Goal: Task Accomplishment & Management: Use online tool/utility

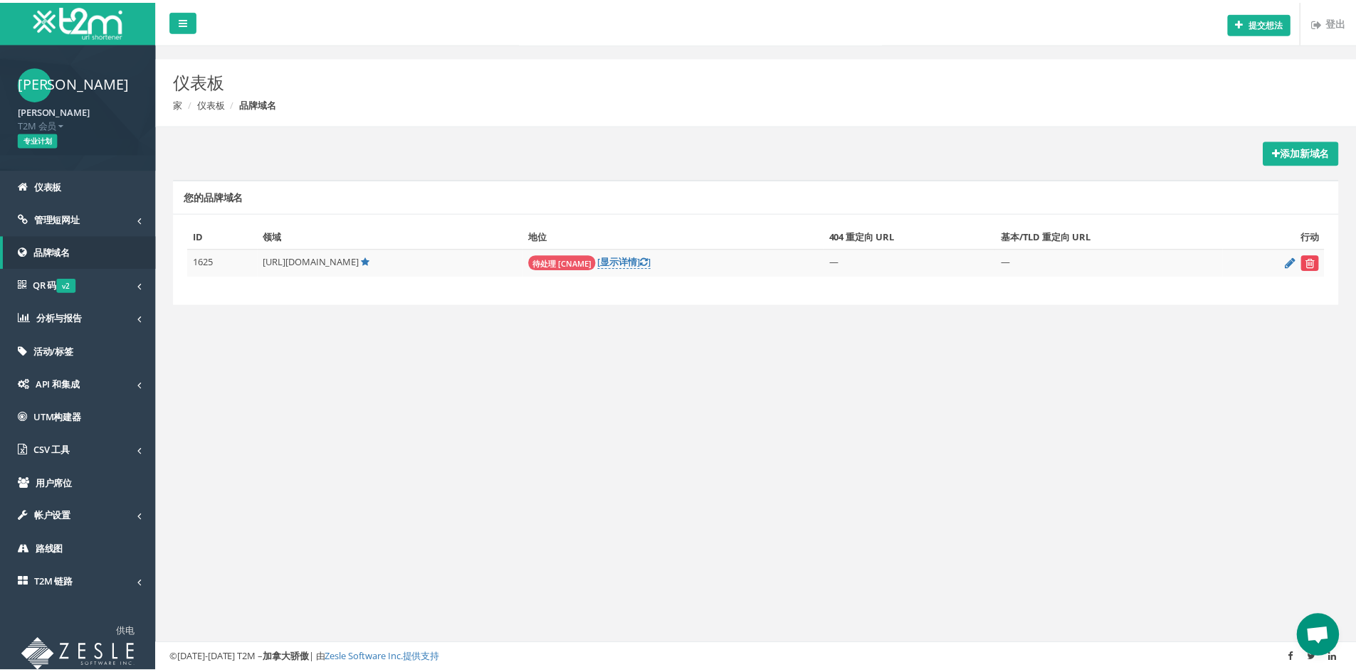
scroll to position [67, 0]
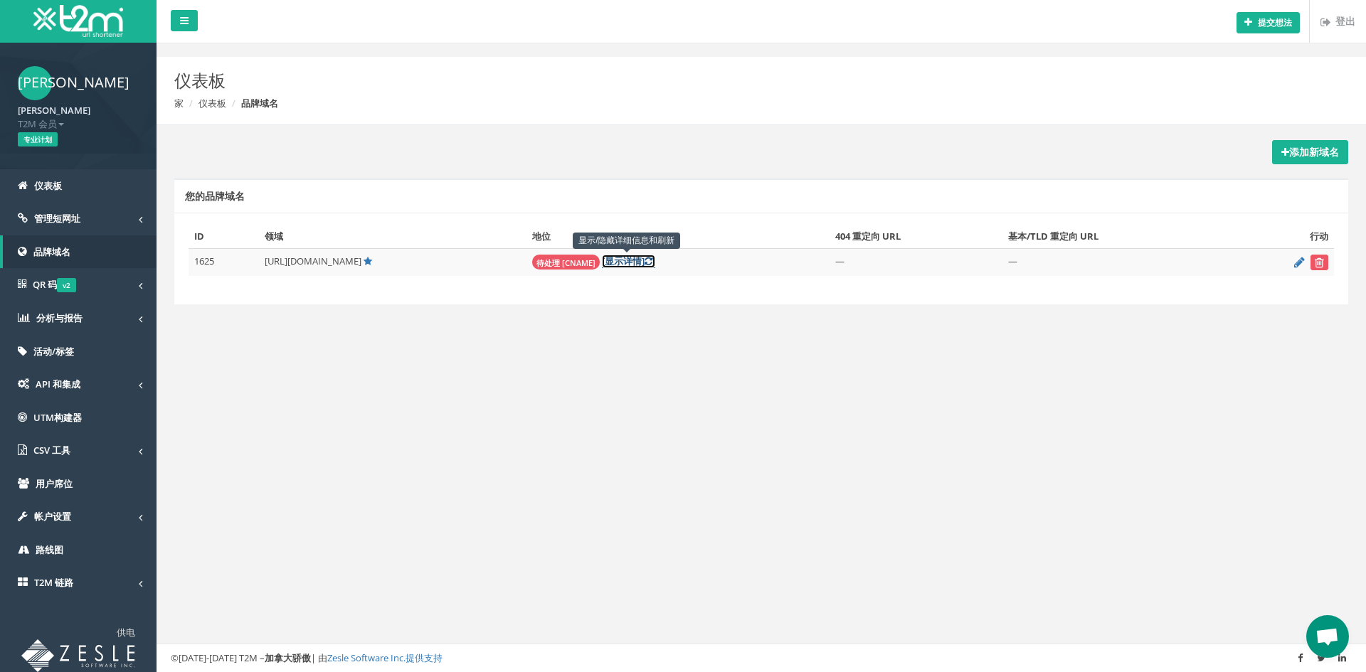
click at [645, 257] on font "详情]" at bounding box center [633, 261] width 21 height 13
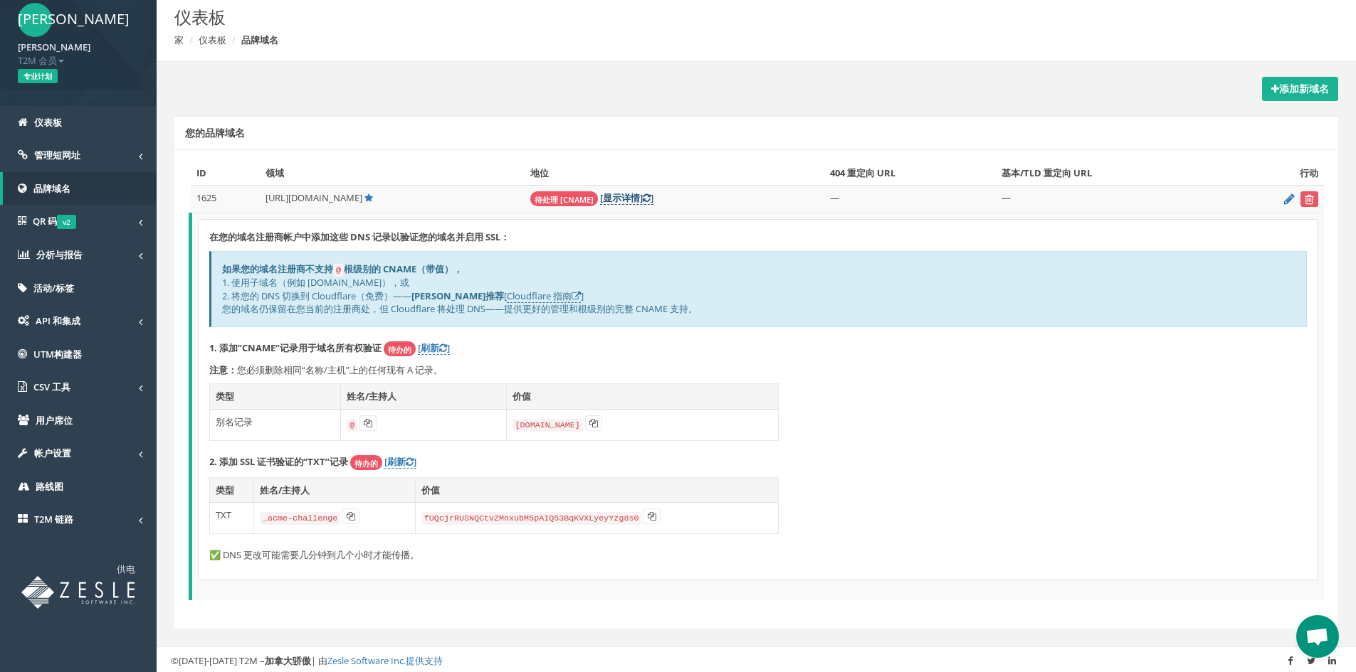
scroll to position [65, 0]
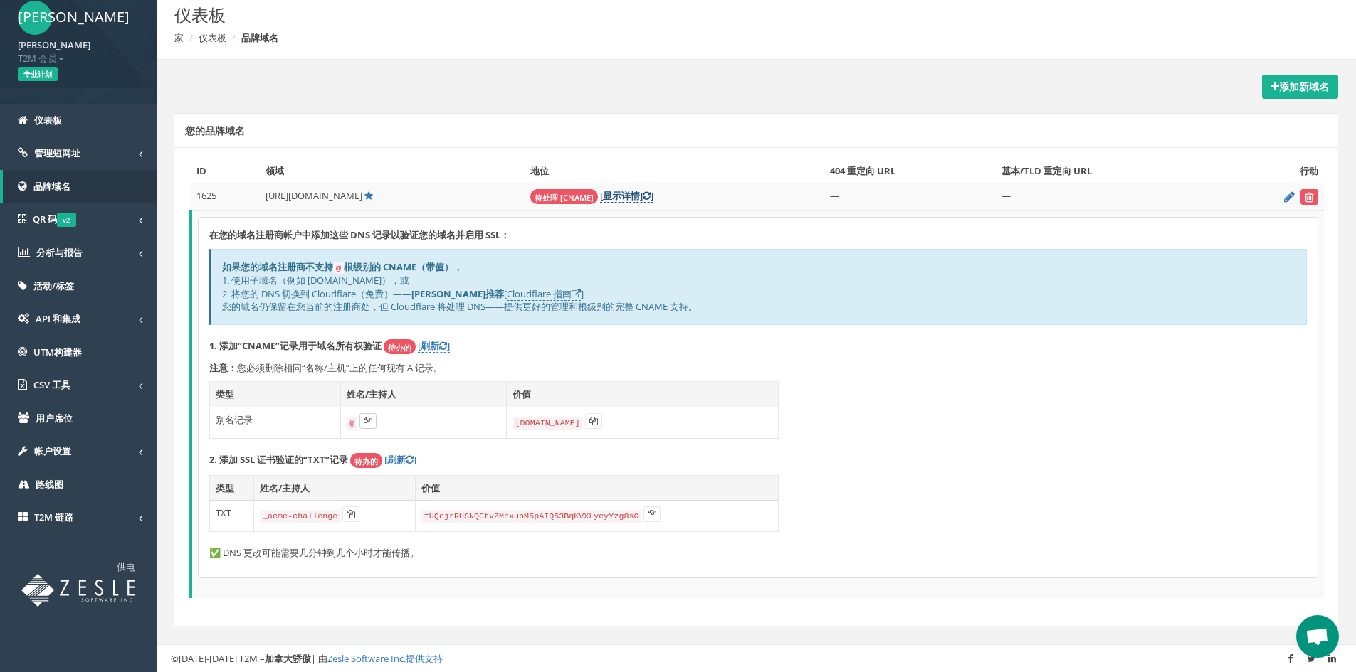
click at [366, 420] on icon at bounding box center [368, 421] width 9 height 9
click at [597, 421] on button at bounding box center [593, 421] width 17 height 16
click at [348, 513] on icon at bounding box center [351, 514] width 9 height 9
click at [648, 512] on icon at bounding box center [652, 514] width 9 height 9
click at [399, 459] on font "[刷新" at bounding box center [394, 459] width 21 height 13
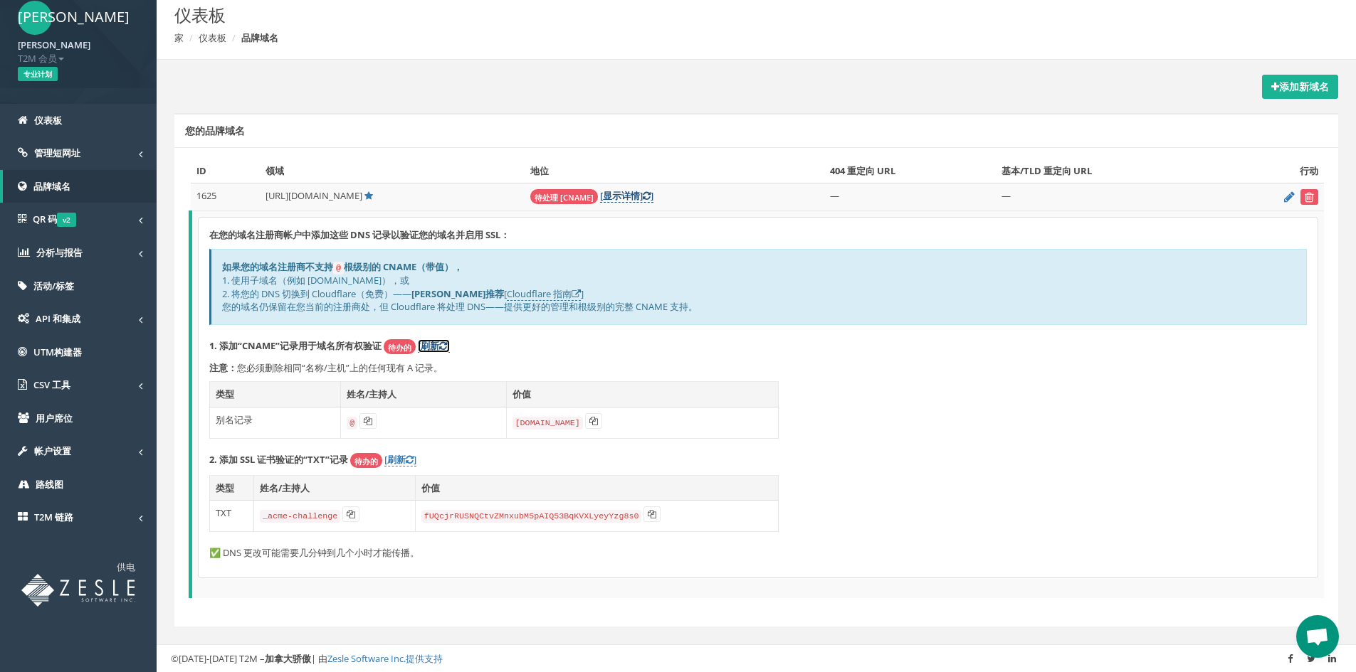
click at [440, 342] on icon at bounding box center [443, 346] width 8 height 9
click at [450, 341] on font "]" at bounding box center [448, 345] width 3 height 13
click at [405, 456] on font "[刷新" at bounding box center [394, 459] width 21 height 13
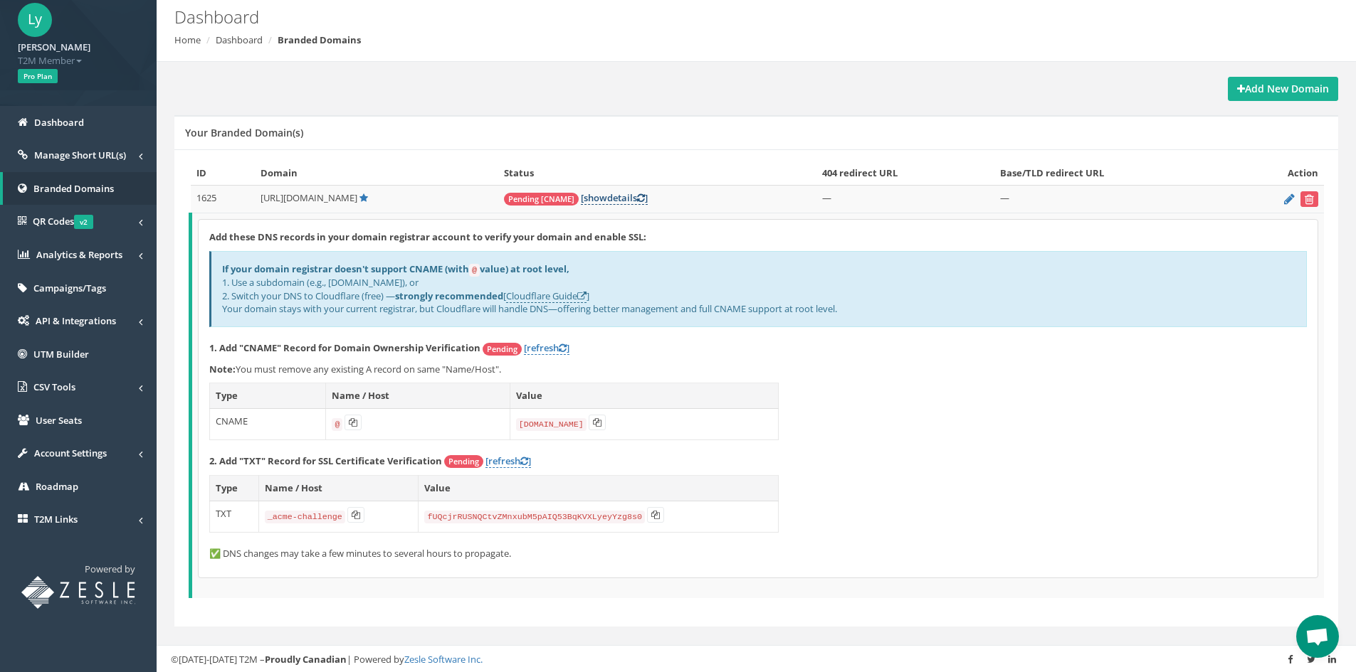
click at [904, 376] on div "Add these DNS records in your domain registrar account to verify your domain an…" at bounding box center [758, 399] width 1119 height 358
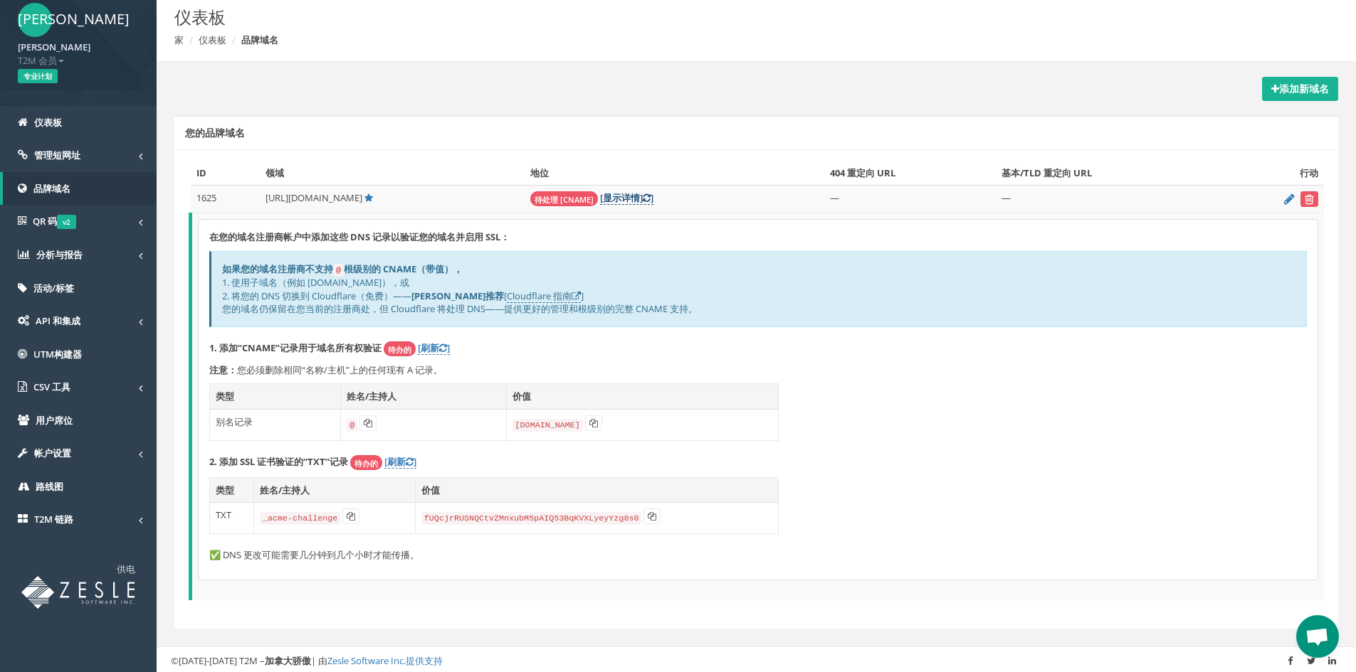
scroll to position [65, 0]
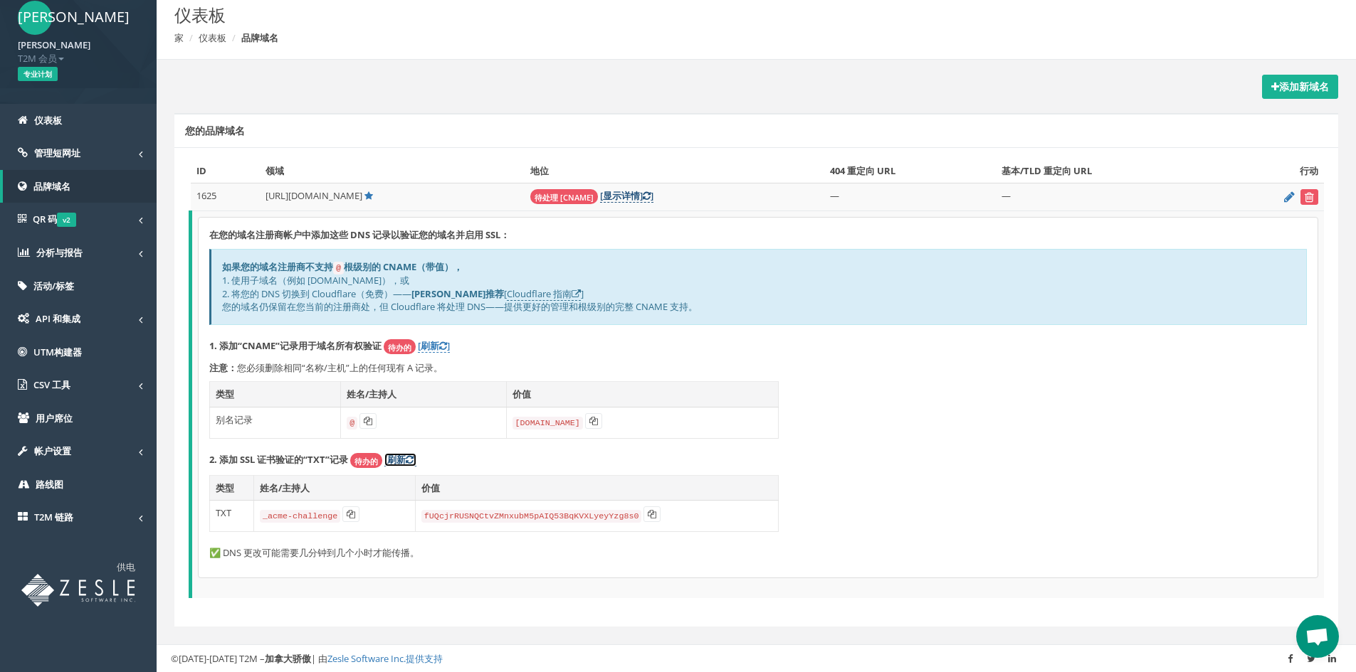
click at [398, 459] on font "[刷新" at bounding box center [394, 459] width 21 height 13
click at [437, 344] on font "[刷新" at bounding box center [428, 345] width 21 height 13
click at [104, 147] on link "管理短网址" at bounding box center [78, 153] width 157 height 33
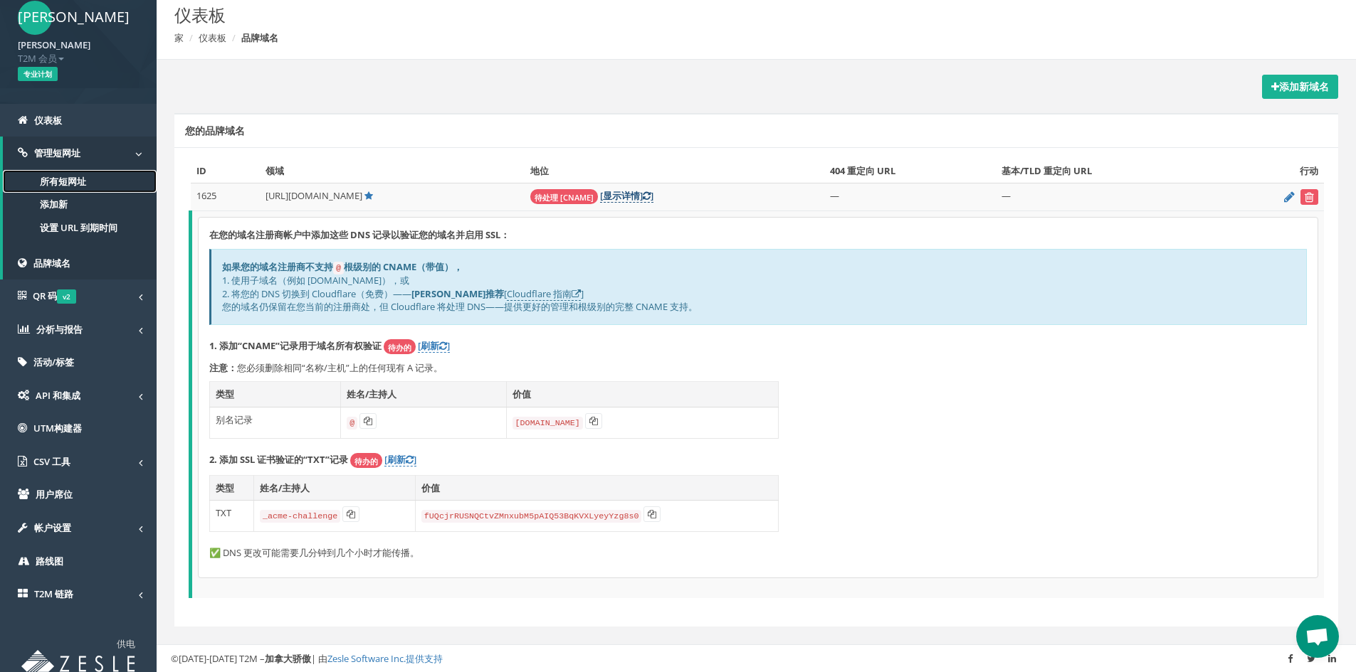
click at [85, 185] on font "所有短网址" at bounding box center [63, 181] width 46 height 13
